Goal: Task Accomplishment & Management: Manage account settings

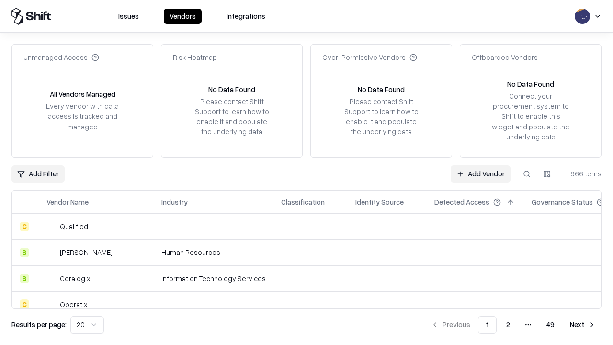
click at [480, 173] on link "Add Vendor" at bounding box center [481, 173] width 60 height 17
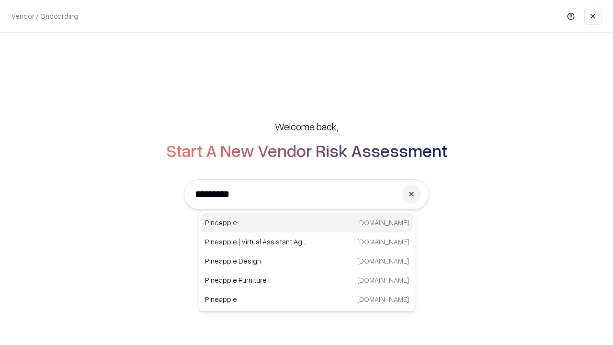
click at [307, 223] on div "Pineapple pineappleenergy.com" at bounding box center [307, 222] width 212 height 19
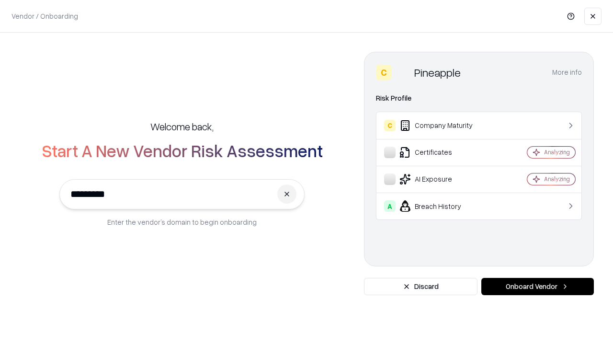
type input "*********"
click at [537, 286] on button "Onboard Vendor" at bounding box center [537, 286] width 113 height 17
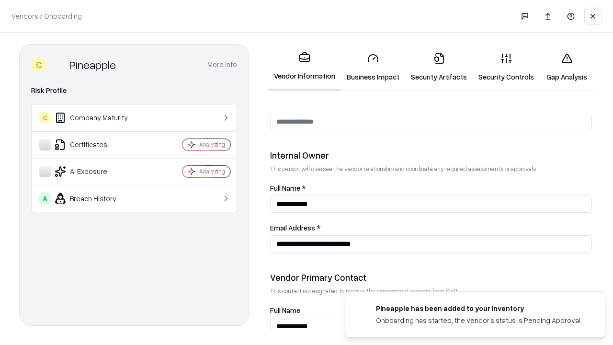
scroll to position [496, 0]
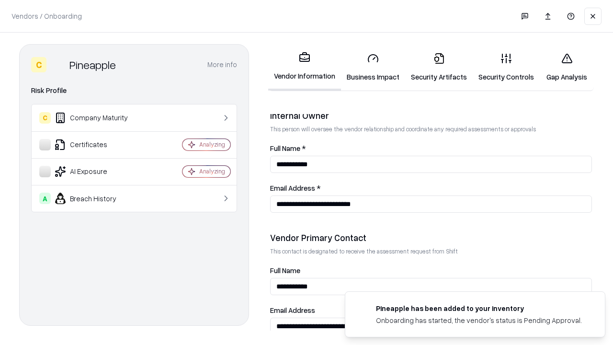
click at [373, 67] on link "Business Impact" at bounding box center [373, 67] width 64 height 45
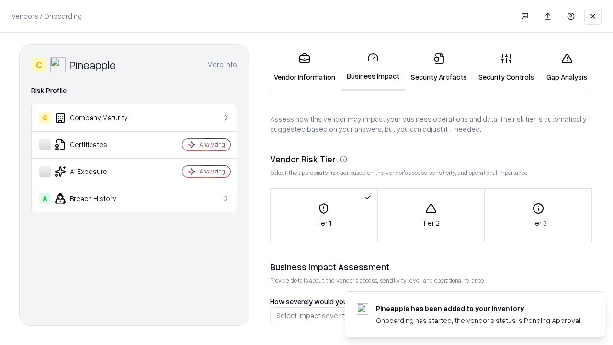
click at [439, 67] on link "Security Artifacts" at bounding box center [439, 67] width 68 height 45
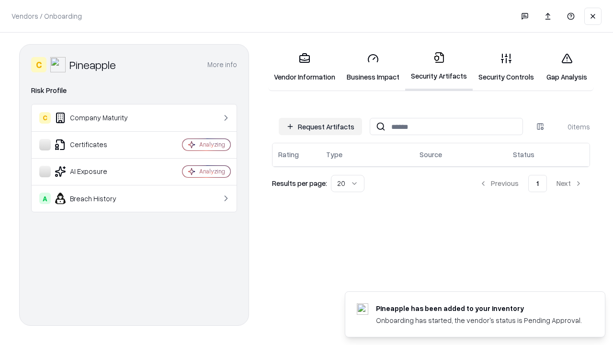
click at [320, 126] on button "Request Artifacts" at bounding box center [320, 126] width 83 height 17
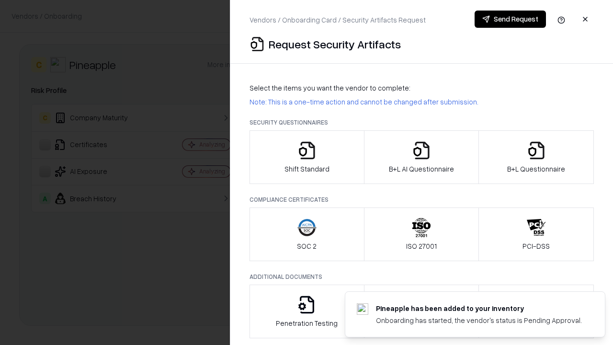
click at [306, 157] on icon "button" at bounding box center [306, 150] width 19 height 19
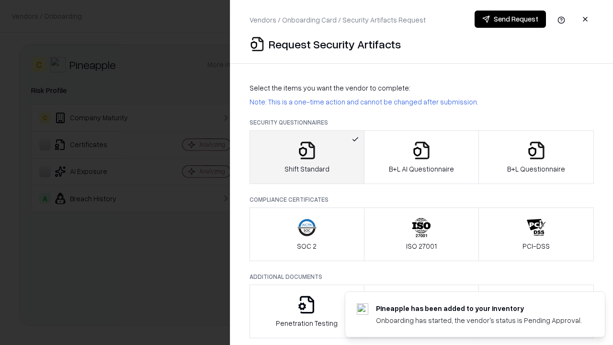
click at [510, 19] on button "Send Request" at bounding box center [509, 19] width 71 height 17
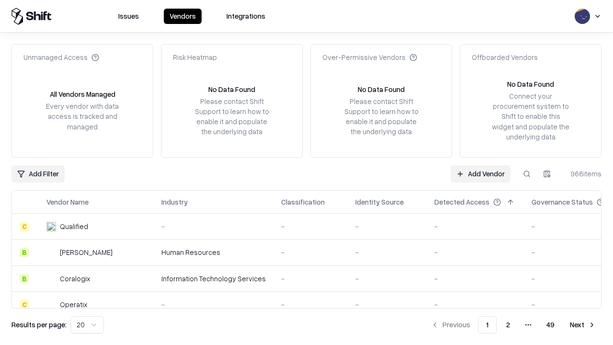
click at [527, 173] on button at bounding box center [526, 173] width 17 height 17
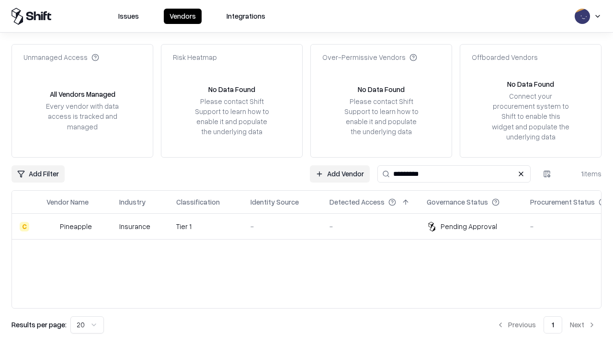
type input "*********"
click at [312, 226] on div "-" at bounding box center [282, 226] width 64 height 10
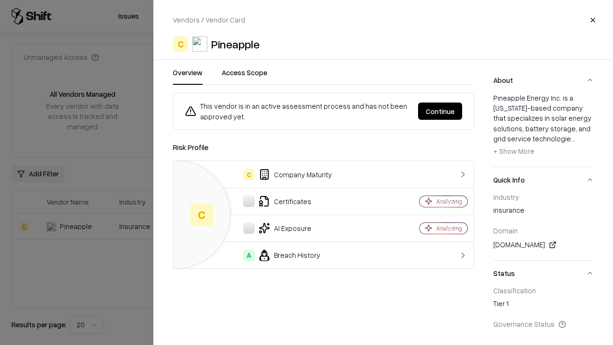
click at [440, 111] on button "Continue" at bounding box center [440, 110] width 44 height 17
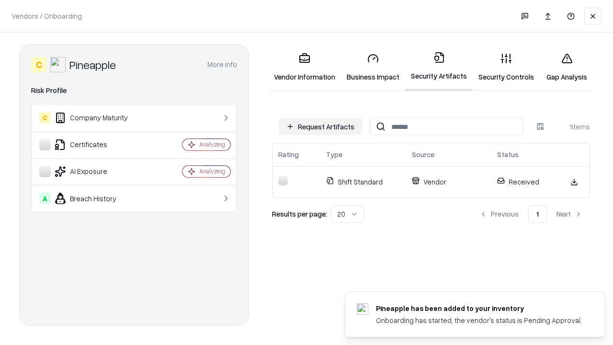
click at [506, 67] on link "Security Controls" at bounding box center [506, 67] width 67 height 45
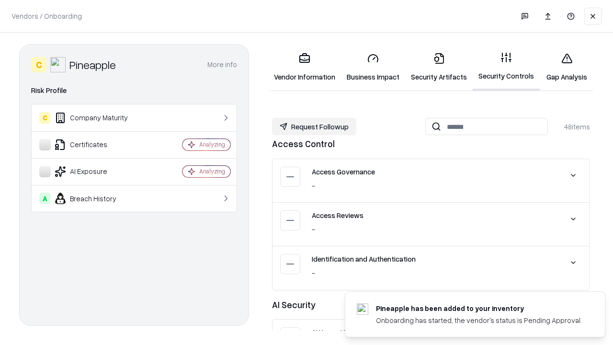
click at [314, 126] on button "Request Followup" at bounding box center [314, 126] width 84 height 17
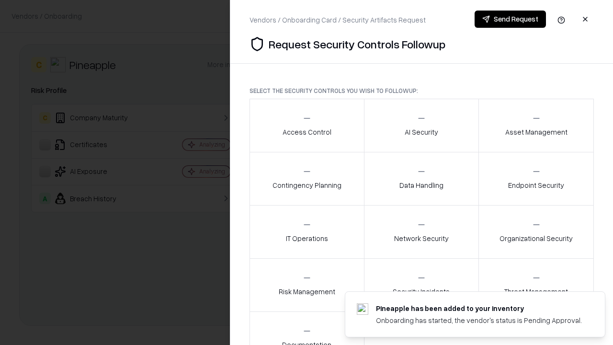
click at [306, 125] on div "Access Control" at bounding box center [306, 124] width 49 height 23
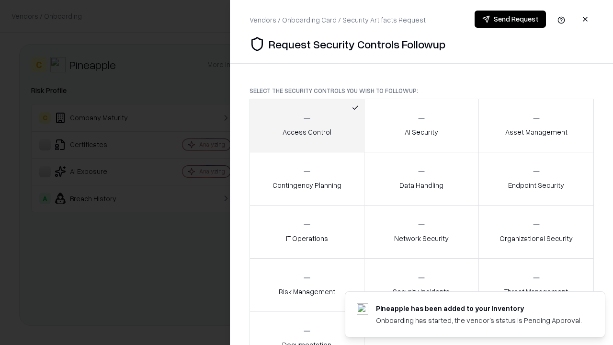
click at [510, 19] on button "Send Request" at bounding box center [509, 19] width 71 height 17
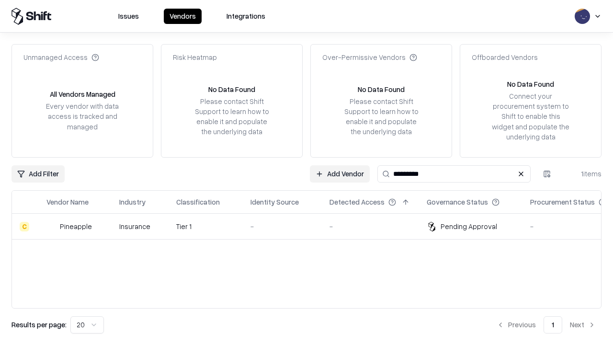
type input "*********"
click at [312, 226] on div "-" at bounding box center [282, 226] width 64 height 10
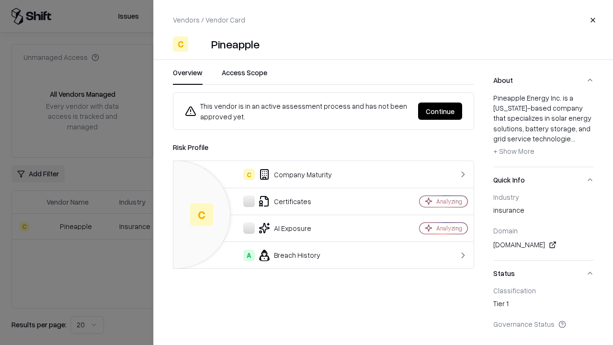
click at [440, 111] on button "Continue" at bounding box center [440, 110] width 44 height 17
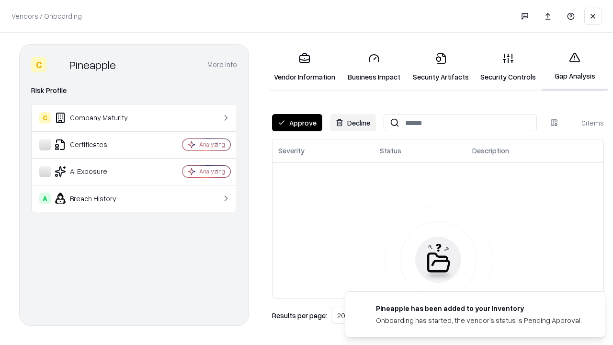
click at [297, 123] on button "Approve" at bounding box center [297, 122] width 50 height 17
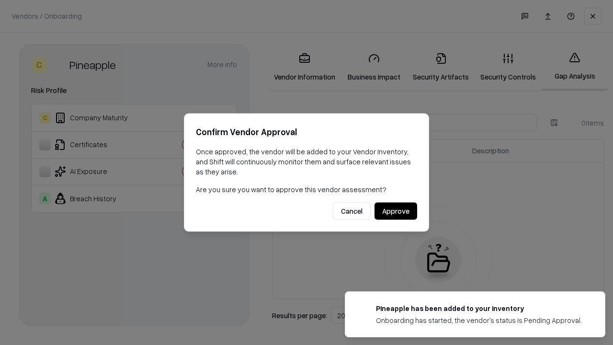
click at [395, 211] on button "Approve" at bounding box center [395, 211] width 43 height 17
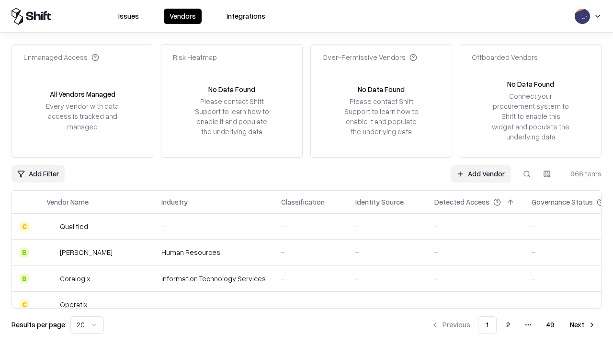
type input "*********"
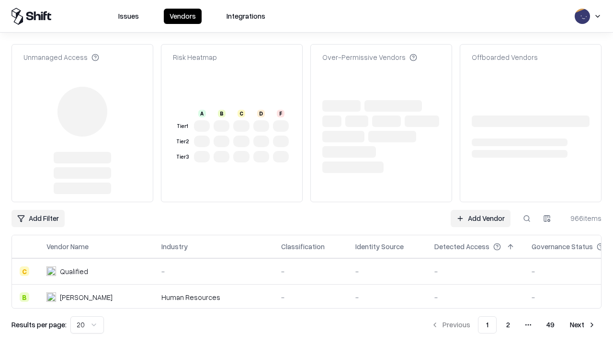
click at [480, 210] on link "Add Vendor" at bounding box center [481, 218] width 60 height 17
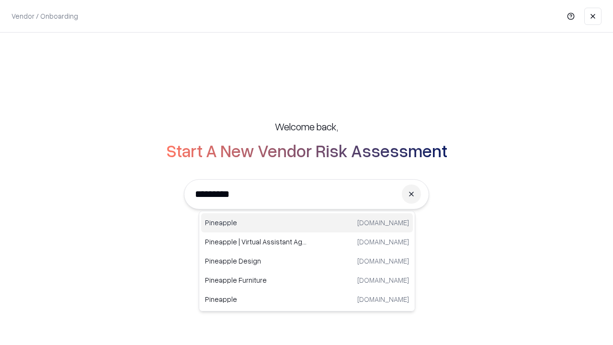
click at [307, 223] on div "Pineapple [DOMAIN_NAME]" at bounding box center [307, 222] width 212 height 19
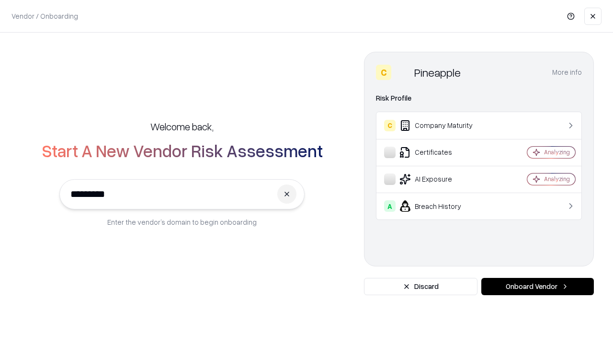
type input "*********"
click at [537, 286] on button "Onboard Vendor" at bounding box center [537, 286] width 113 height 17
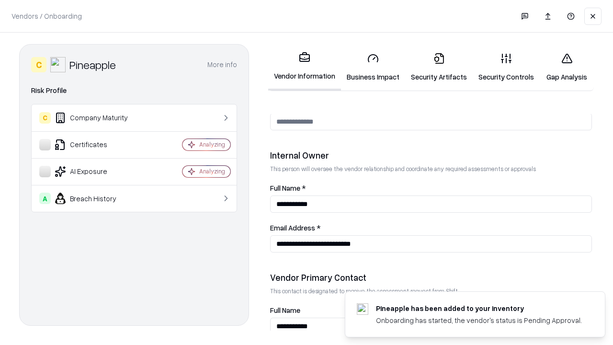
scroll to position [496, 0]
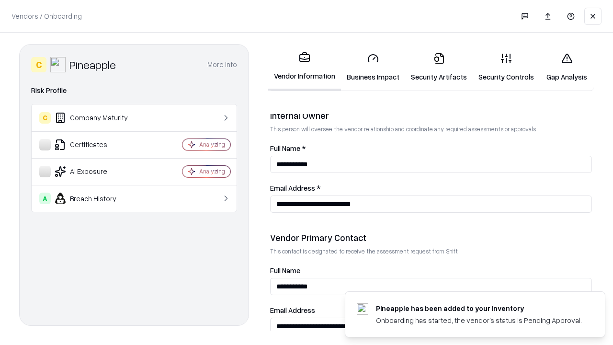
click at [566, 67] on link "Gap Analysis" at bounding box center [567, 67] width 54 height 45
